Goal: Task Accomplishment & Management: Manage account settings

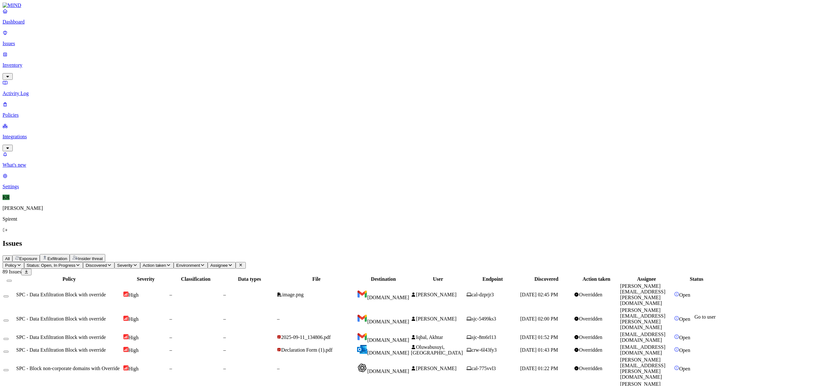
drag, startPoint x: 729, startPoint y: 325, endPoint x: 682, endPoint y: 327, distance: 46.5
copy link "akhtar.iqbal@spirent.com"
click at [456, 316] on span "Hebdon, Chris" at bounding box center [436, 318] width 40 height 5
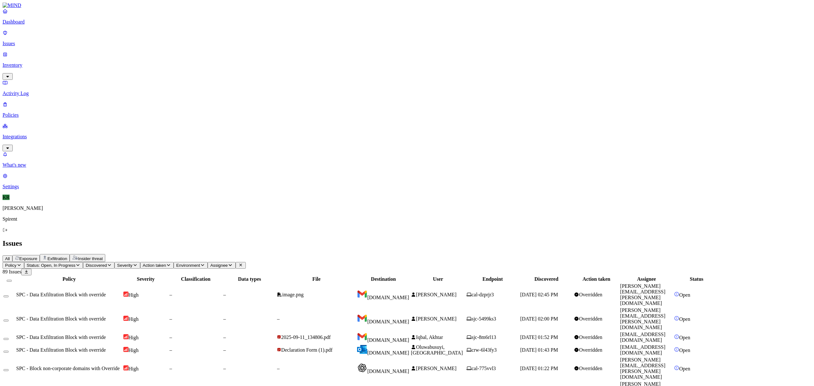
drag, startPoint x: 728, startPoint y: 302, endPoint x: 682, endPoint y: 304, distance: 45.5
copy link "paul.sheer@spirent.com"
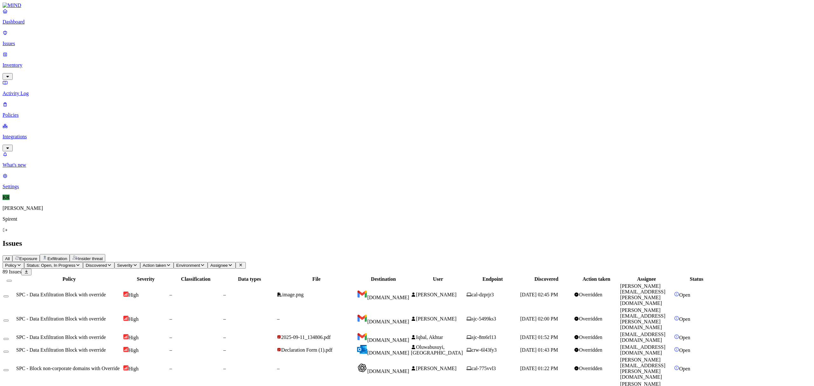
click at [12, 280] on button "Select all" at bounding box center [9, 281] width 5 height 2
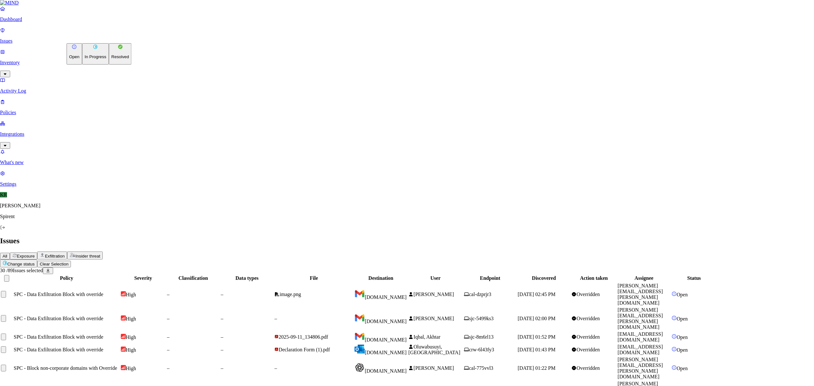
click at [111, 59] on p "Resolved" at bounding box center [120, 56] width 18 height 5
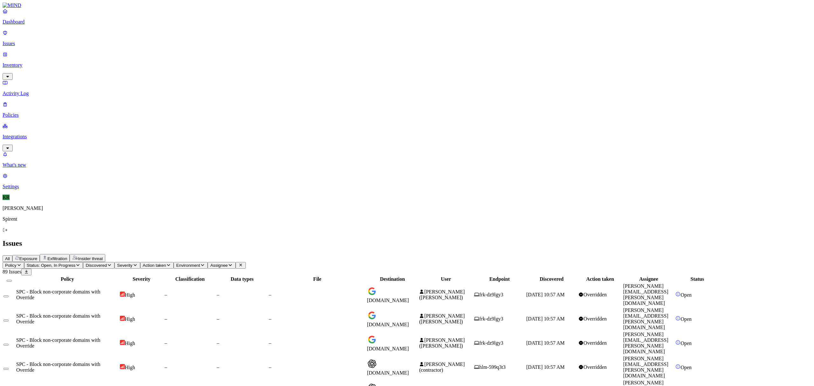
click at [409, 298] on span "[DOMAIN_NAME]" at bounding box center [388, 300] width 42 height 5
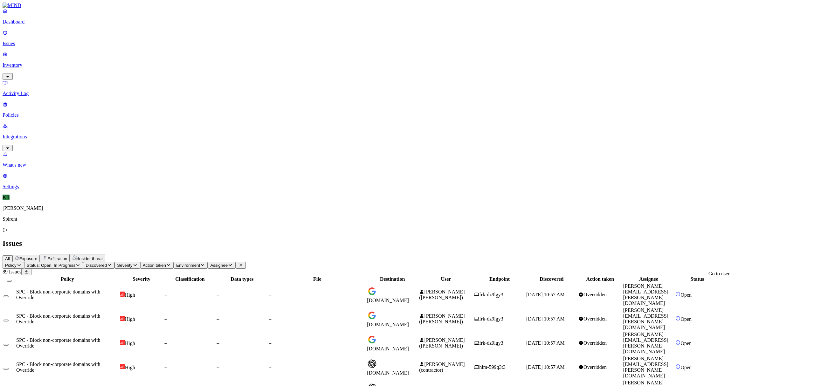
drag, startPoint x: 762, startPoint y: 284, endPoint x: 682, endPoint y: 284, distance: 79.5
copy link "sanjana.chatlani.contractor@spirent.com"
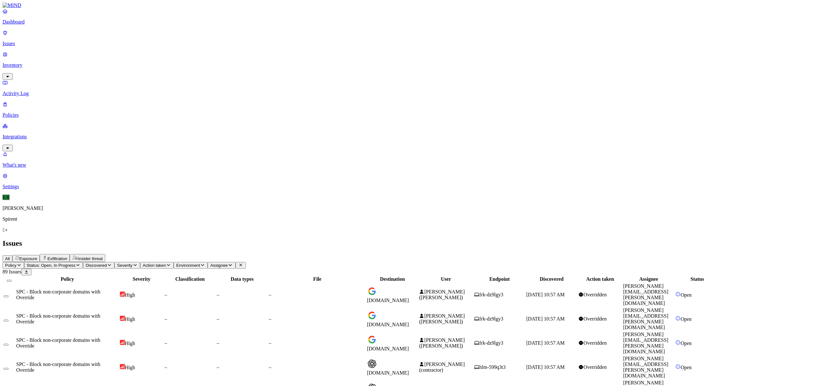
click at [12, 280] on button "Select all" at bounding box center [9, 281] width 5 height 2
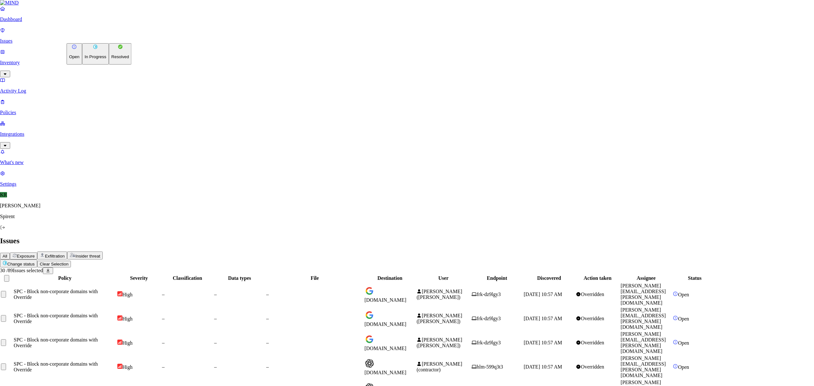
click at [109, 65] on button "Resolved" at bounding box center [120, 53] width 23 height 21
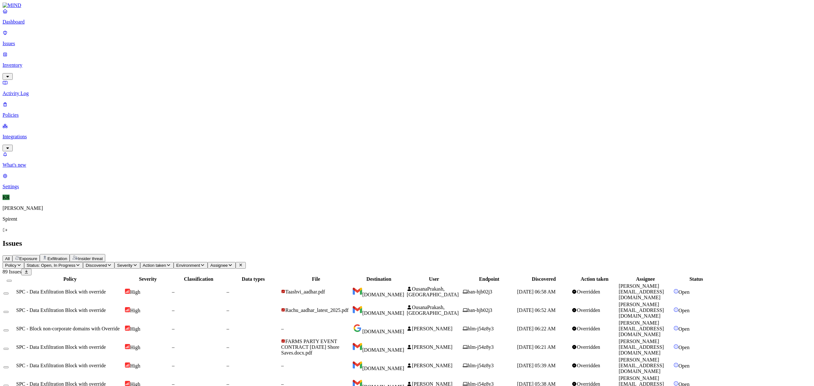
scroll to position [61, 0]
click at [492, 289] on span "ban-hjb02j3" at bounding box center [480, 291] width 24 height 5
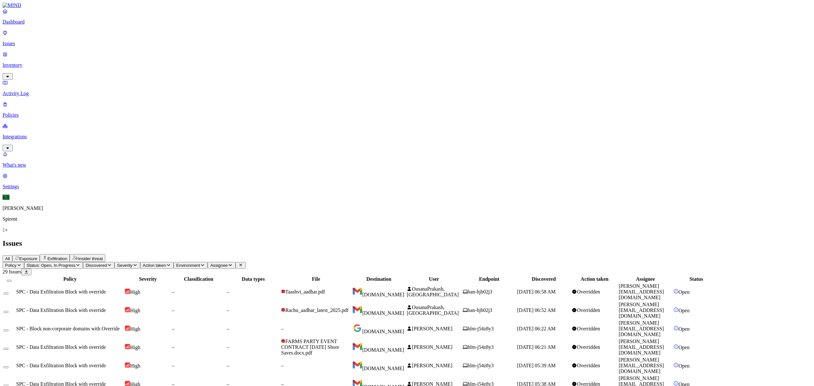
drag, startPoint x: 748, startPoint y: 302, endPoint x: 682, endPoint y: 303, distance: 66.4
copy link "[PERSON_NAME][EMAIL_ADDRESS][DOMAIN_NAME]"
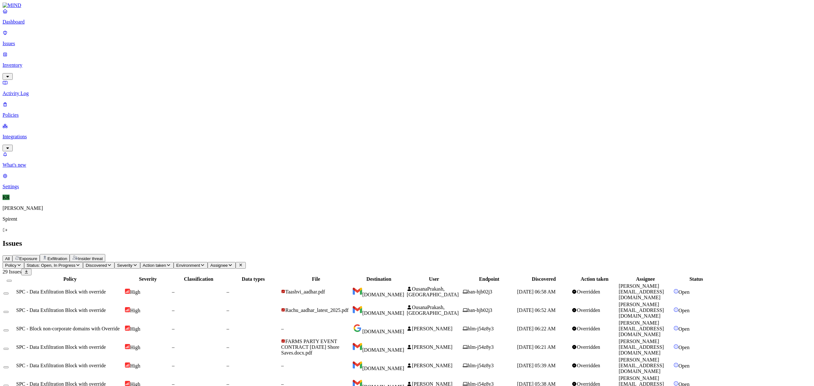
drag, startPoint x: 732, startPoint y: 257, endPoint x: 683, endPoint y: 260, distance: 49.0
copy link "[EMAIL_ADDRESS][PERSON_NAME][DOMAIN_NAME]"
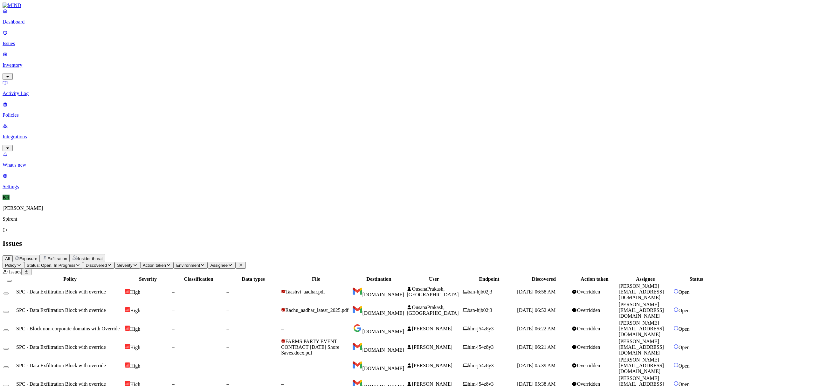
drag, startPoint x: 731, startPoint y: 303, endPoint x: 683, endPoint y: 306, distance: 48.7
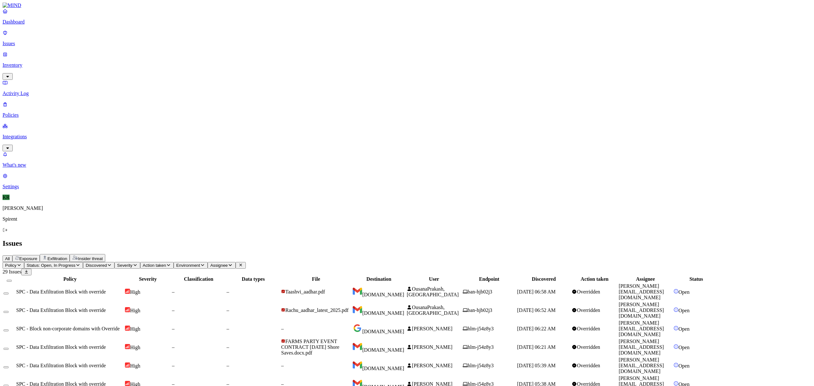
click at [12, 280] on button "Select all" at bounding box center [9, 281] width 5 height 2
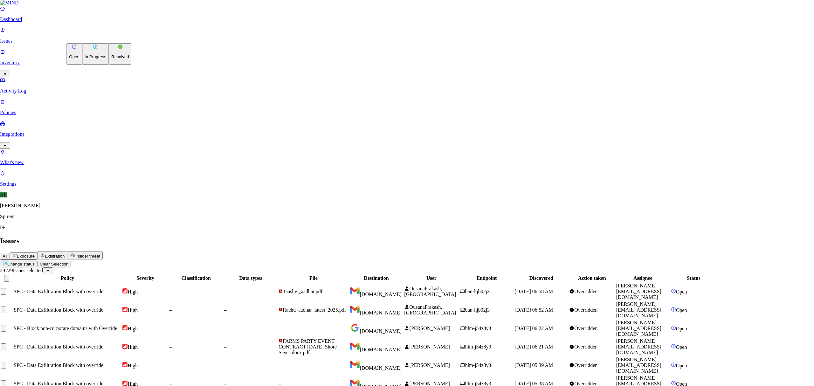
click at [111, 59] on p "Resolved" at bounding box center [120, 56] width 18 height 5
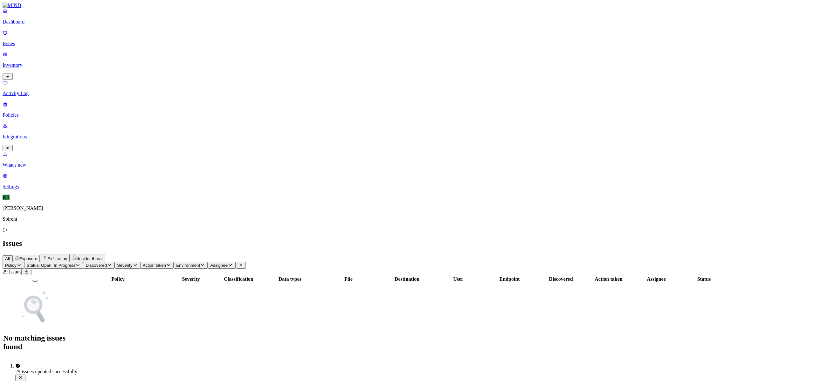
click at [21, 41] on p "Issues" at bounding box center [407, 44] width 809 height 6
